Goal: Navigation & Orientation: Find specific page/section

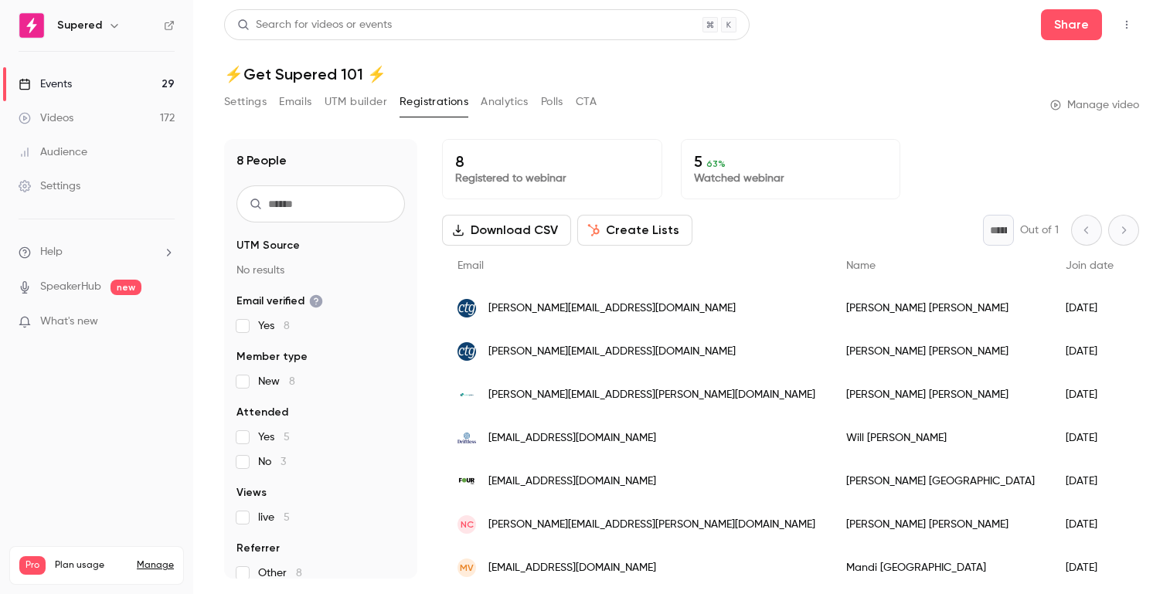
scroll to position [54, 0]
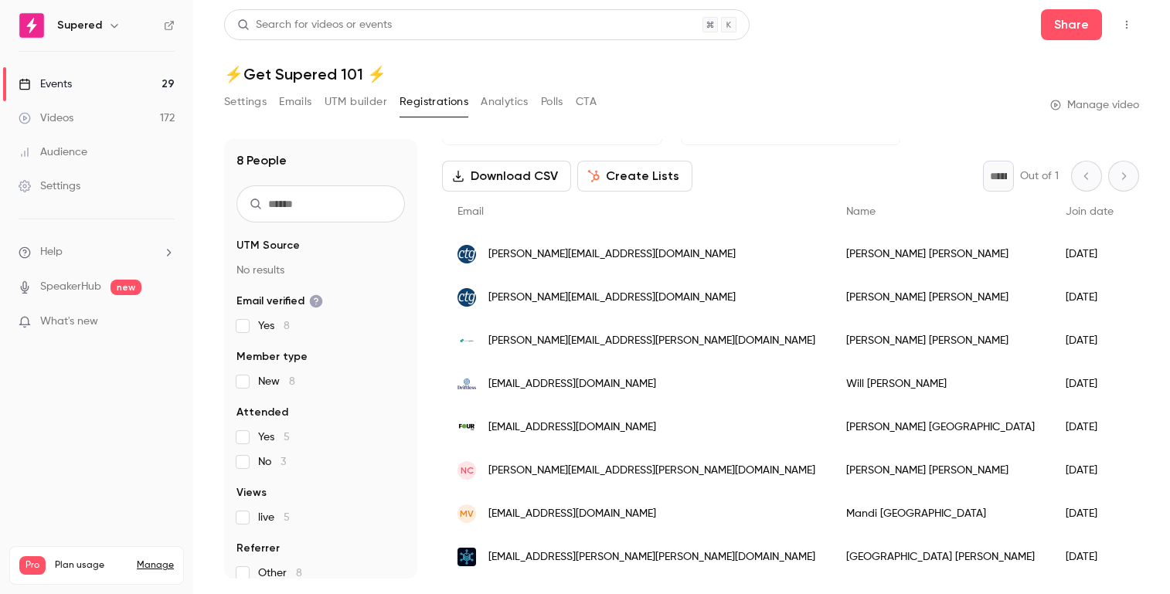
click at [63, 78] on div "Events" at bounding box center [45, 84] width 53 height 15
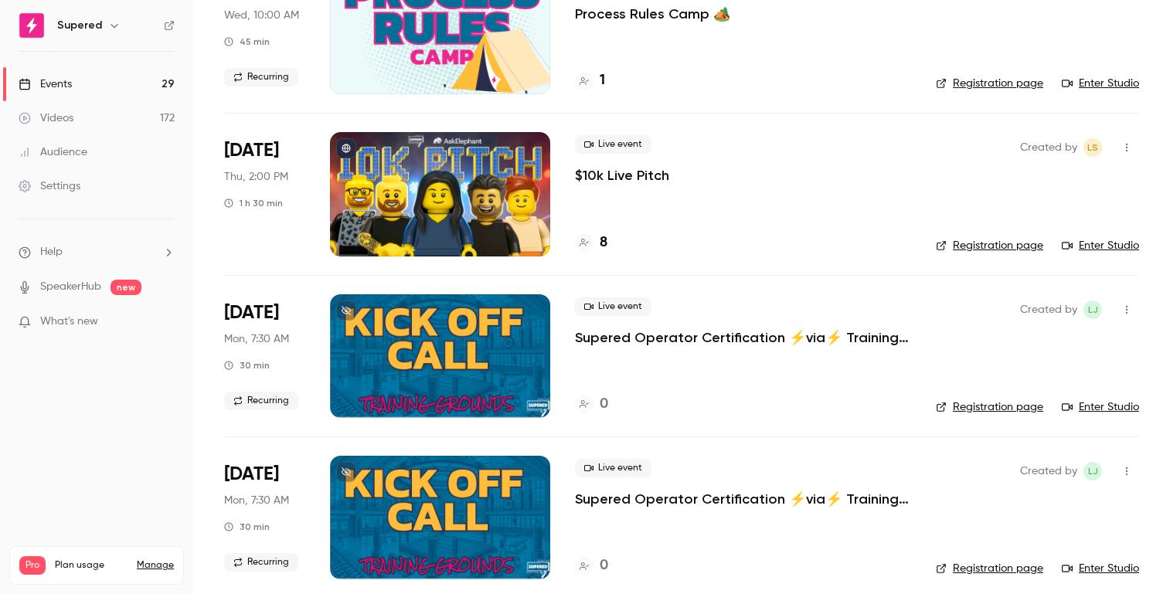
scroll to position [653, 0]
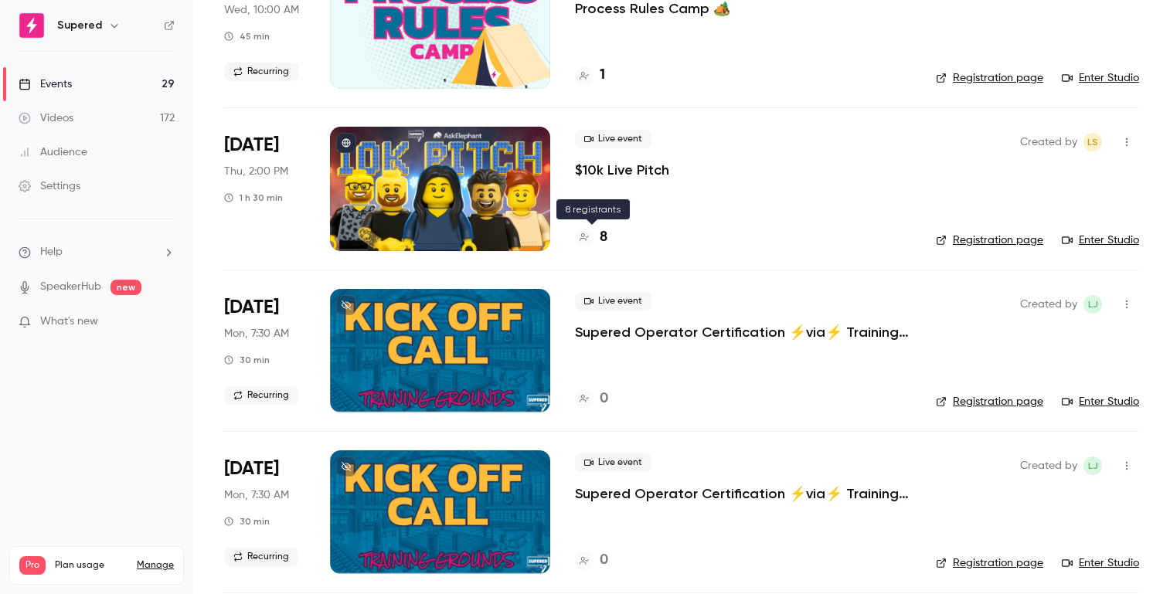
click at [607, 241] on h4 "8" at bounding box center [604, 237] width 8 height 21
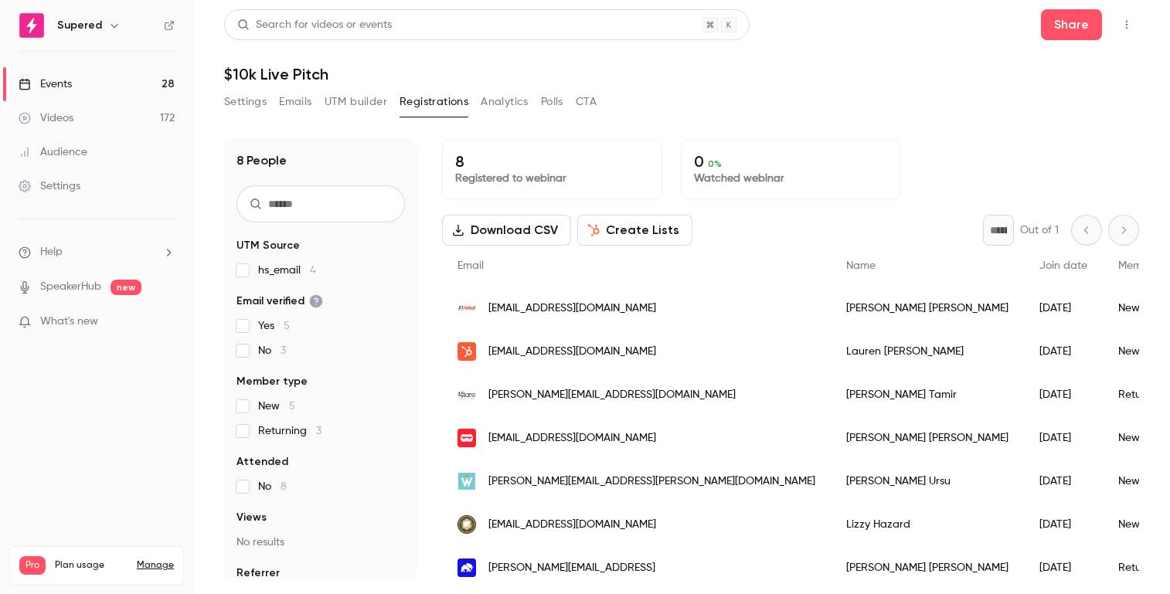
scroll to position [54, 0]
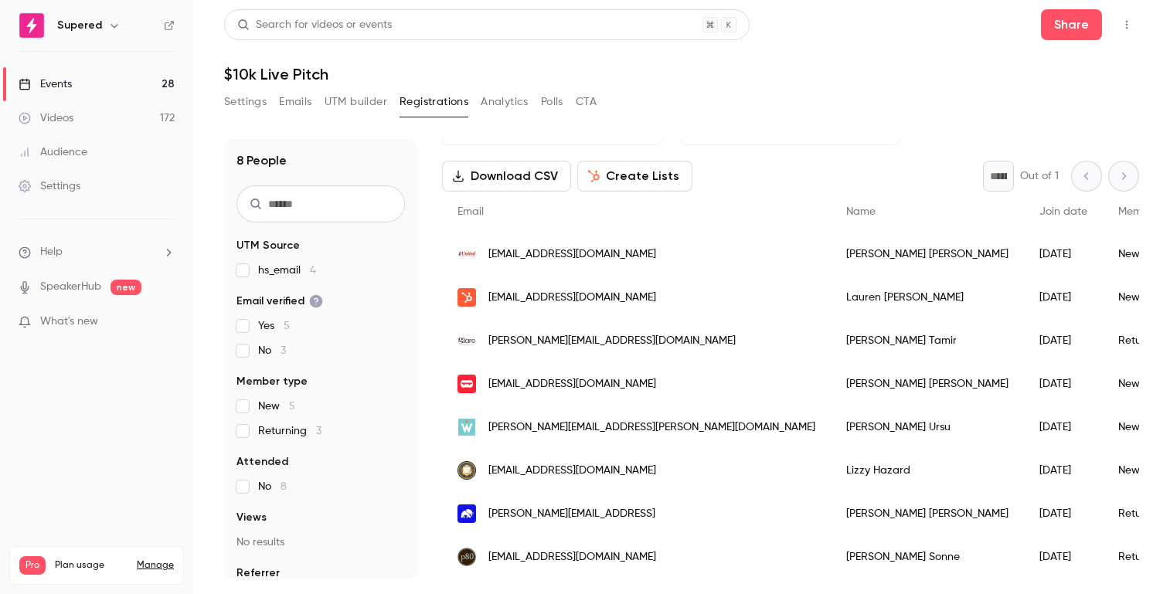
click at [53, 83] on div "Events" at bounding box center [45, 84] width 53 height 15
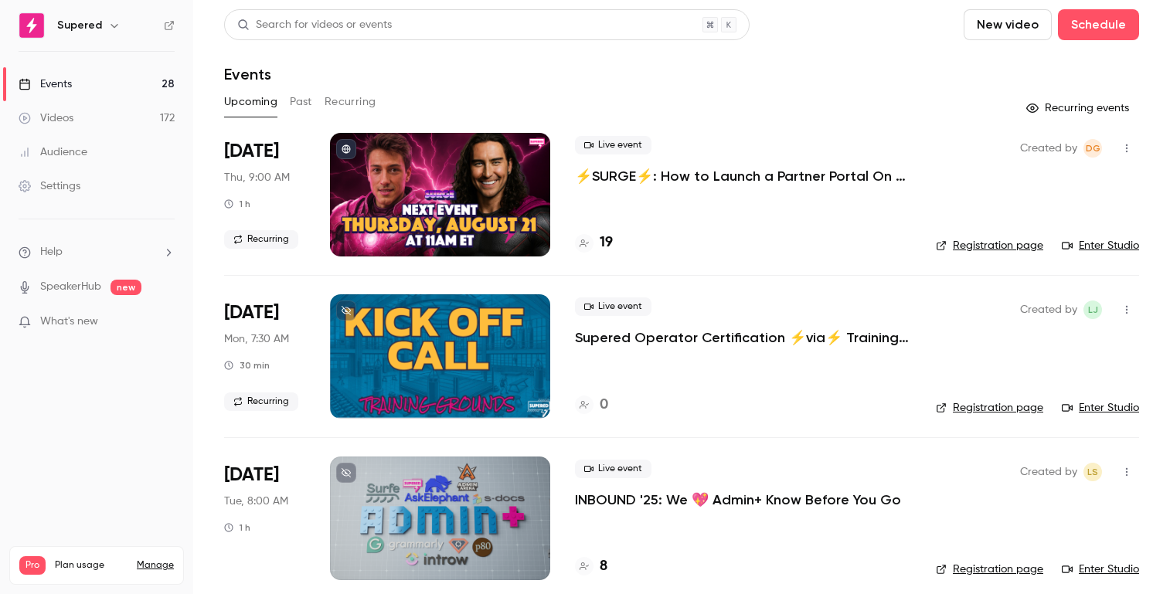
click at [606, 246] on h4 "19" at bounding box center [606, 243] width 13 height 21
